Goal: Task Accomplishment & Management: Complete application form

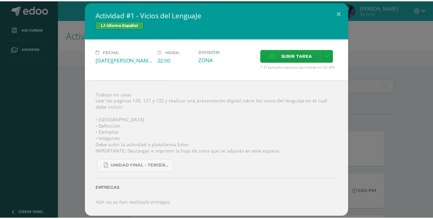
scroll to position [266, 0]
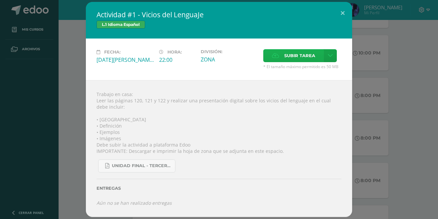
click at [288, 60] on span "Subir tarea" at bounding box center [299, 56] width 31 height 12
click at [0, 0] on input "Subir tarea" at bounding box center [0, 0] width 0 height 0
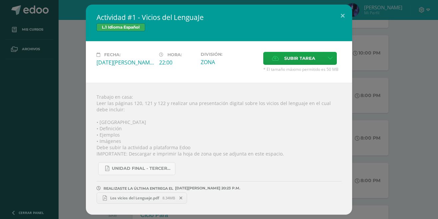
click at [113, 196] on span "Los vicios del Lenguaje.pdf" at bounding box center [135, 198] width 56 height 5
click at [182, 195] on span at bounding box center [180, 198] width 11 height 7
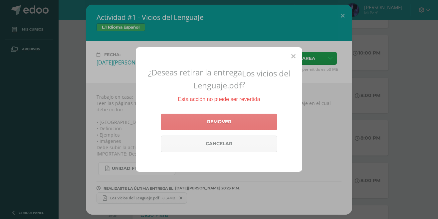
click at [214, 126] on link "Remover" at bounding box center [219, 122] width 116 height 17
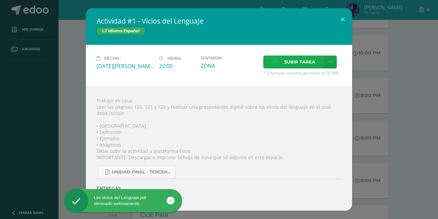
click at [296, 63] on span "Subir tarea" at bounding box center [299, 62] width 31 height 12
click at [0, 0] on input "Subir tarea" at bounding box center [0, 0] width 0 height 0
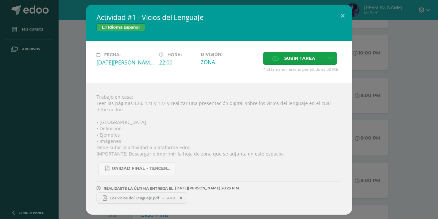
click at [144, 201] on link "Los vicios del Lenguaje.pdf 8.34MB" at bounding box center [141, 198] width 90 height 11
click at [179, 194] on link "Los vicios del Lenguaje.pdf 8.34MB" at bounding box center [141, 198] width 90 height 11
click at [182, 198] on icon at bounding box center [180, 198] width 3 height 5
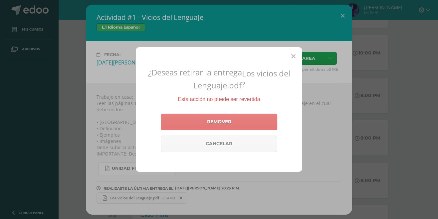
click at [227, 123] on link "Remover" at bounding box center [219, 122] width 116 height 17
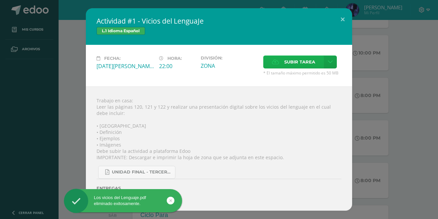
click at [288, 59] on span "Subir tarea" at bounding box center [299, 62] width 31 height 12
click at [0, 0] on input "Subir tarea" at bounding box center [0, 0] width 0 height 0
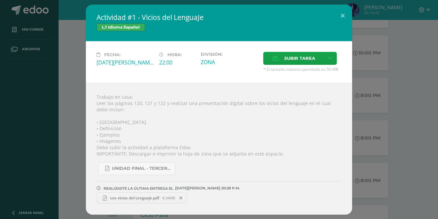
click at [142, 196] on span "Los vicios del Lenguaje.pdf" at bounding box center [135, 198] width 56 height 5
click at [393, 66] on div "Actividad #1 - Vicios del LenguaJe L.1 Idioma Español Fecha: [DATE][PERSON_NAME…" at bounding box center [219, 110] width 432 height 210
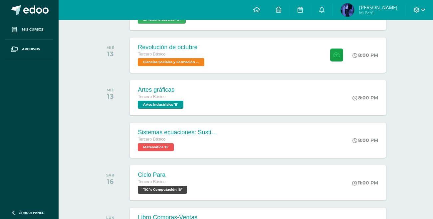
scroll to position [309, 0]
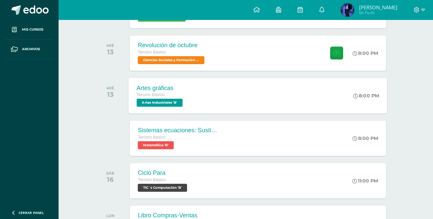
click at [254, 99] on div "Artes gráficas Tercero Básico Artes Industriales 'B' 8:00 PM Artes gráficas Art…" at bounding box center [258, 96] width 258 height 36
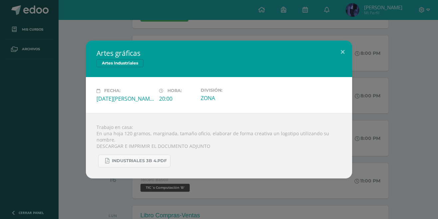
click at [201, 14] on div "Artes gráficas Artes Industriales Fecha: [DATE][PERSON_NAME] Hora: 20:00 Divisi…" at bounding box center [219, 109] width 438 height 219
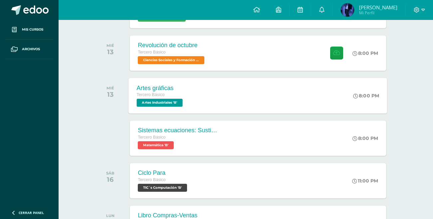
click at [214, 87] on div "Artes gráficas Tercero Básico Artes Industriales 'B' 8:00 PM Artes gráficas Art…" at bounding box center [258, 96] width 258 height 36
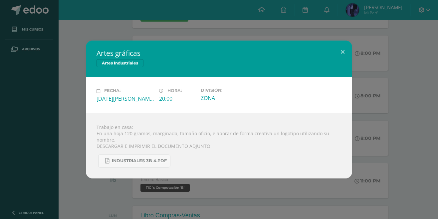
click at [323, 53] on h2 "Artes gráficas" at bounding box center [218, 53] width 245 height 9
click at [415, 51] on div "Artes gráficas Artes Industriales Fecha: [DATE][PERSON_NAME] Hora: 20:00 Divisi…" at bounding box center [219, 110] width 432 height 138
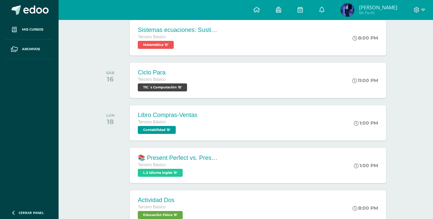
scroll to position [411, 0]
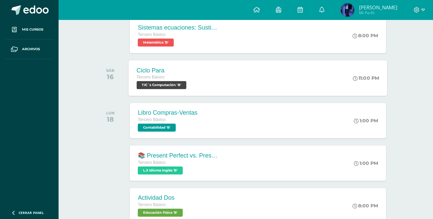
click at [322, 83] on div "Ciclo Para Tercero Básico TIC´s Computación 'B' 11:00 PM Ciclo Para TIC´s Compu…" at bounding box center [258, 78] width 258 height 36
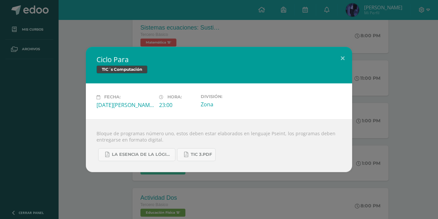
click at [391, 96] on div "Ciclo Para TIC´s Computación Fecha: [DATE][PERSON_NAME] Hora: 23:00 División: Z…" at bounding box center [219, 109] width 432 height 125
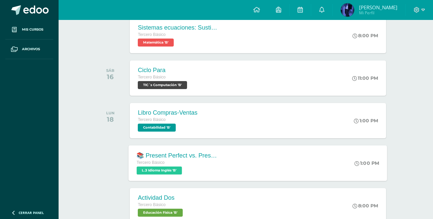
click at [269, 167] on div "📚 Present Perfect vs. Present Perfect Continuous Quiz No. 1 Tercero Básico L.3 …" at bounding box center [258, 163] width 258 height 36
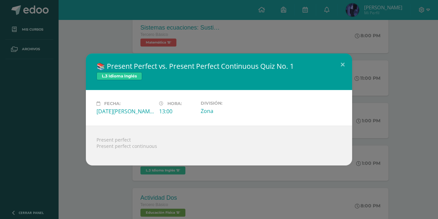
click at [347, 124] on div "Fecha: [DATE][PERSON_NAME] Hora: 13:00 División: Zona" at bounding box center [219, 108] width 266 height 36
click at [416, 91] on div "📚 Present Perfect vs. Present Perfect Continuous Quiz No. 1 L.3 Idioma Inglés F…" at bounding box center [219, 110] width 432 height 112
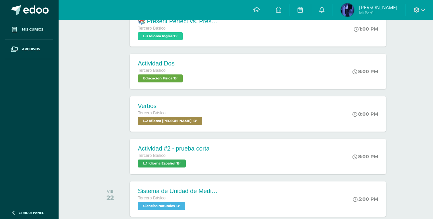
scroll to position [554, 0]
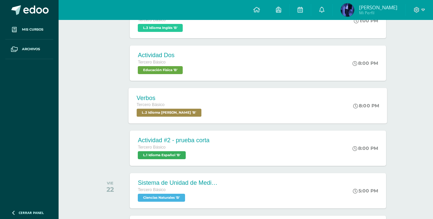
click at [330, 105] on div "Verbos Tercero Básico L.2 Idioma [PERSON_NAME] 'B' 8:00 PM [GEOGRAPHIC_DATA] L.…" at bounding box center [258, 106] width 258 height 36
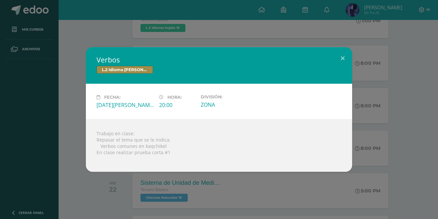
click at [381, 104] on div "Verbos L.2 Idioma [PERSON_NAME] Fecha: [DATE][PERSON_NAME] Hora: 20:00 División…" at bounding box center [219, 109] width 432 height 125
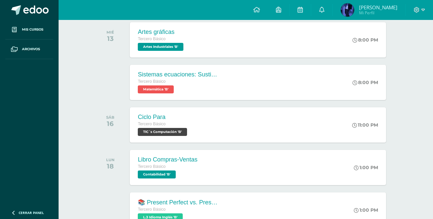
scroll to position [362, 0]
